Goal: Information Seeking & Learning: Check status

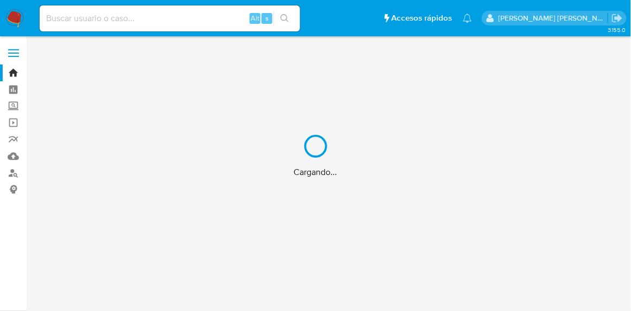
click at [152, 17] on div "Cargando..." at bounding box center [315, 155] width 631 height 311
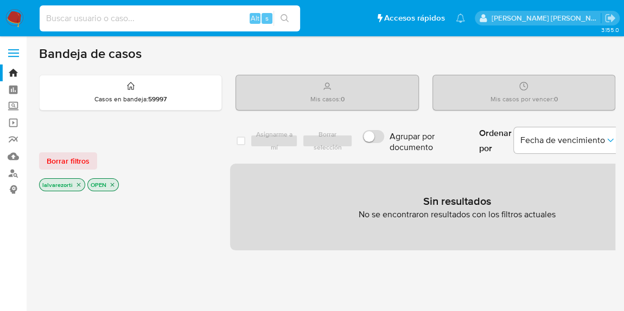
click at [145, 22] on input at bounding box center [170, 18] width 260 height 14
paste input "bR0CI3rCij06KhtiNgU8FSTq"
type input "bR0CI3rCij06KhtiNgU8FSTq"
click at [281, 7] on div "bR0CI3rCij06KhtiNgU8FSTq Alt s" at bounding box center [170, 18] width 260 height 26
click at [291, 21] on button "search-icon" at bounding box center [284, 18] width 22 height 15
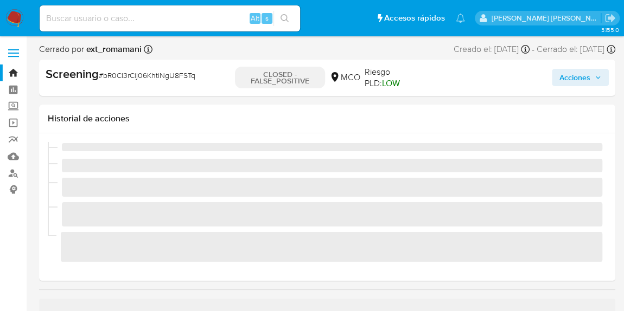
scroll to position [458, 0]
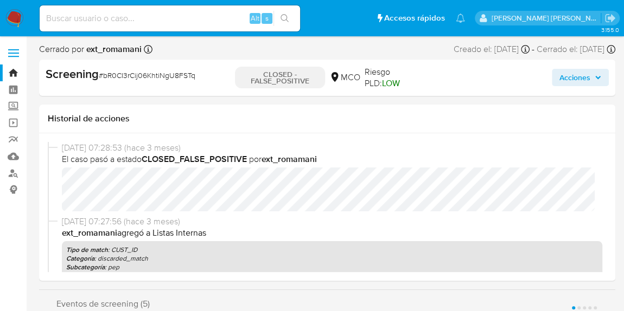
select select "10"
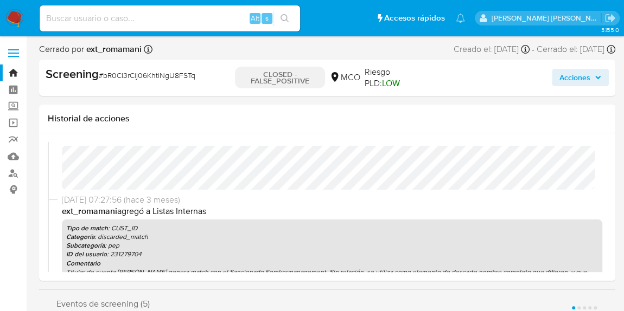
scroll to position [1, 0]
